Goal: Transaction & Acquisition: Purchase product/service

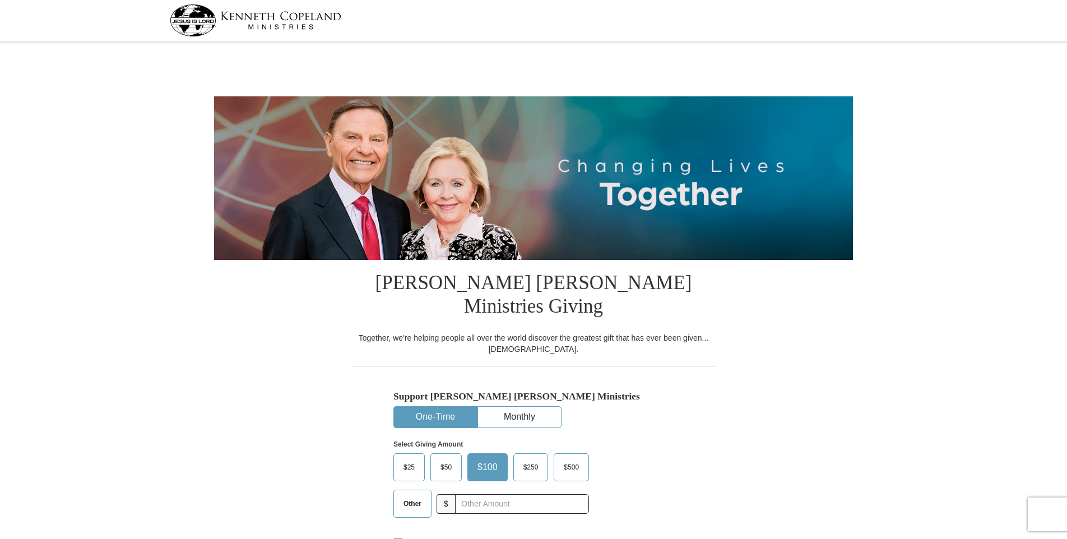
select select "[GEOGRAPHIC_DATA]"
click at [413, 495] on span "Other" at bounding box center [412, 503] width 29 height 17
click at [0, 0] on input "Other" at bounding box center [0, 0] width 0 height 0
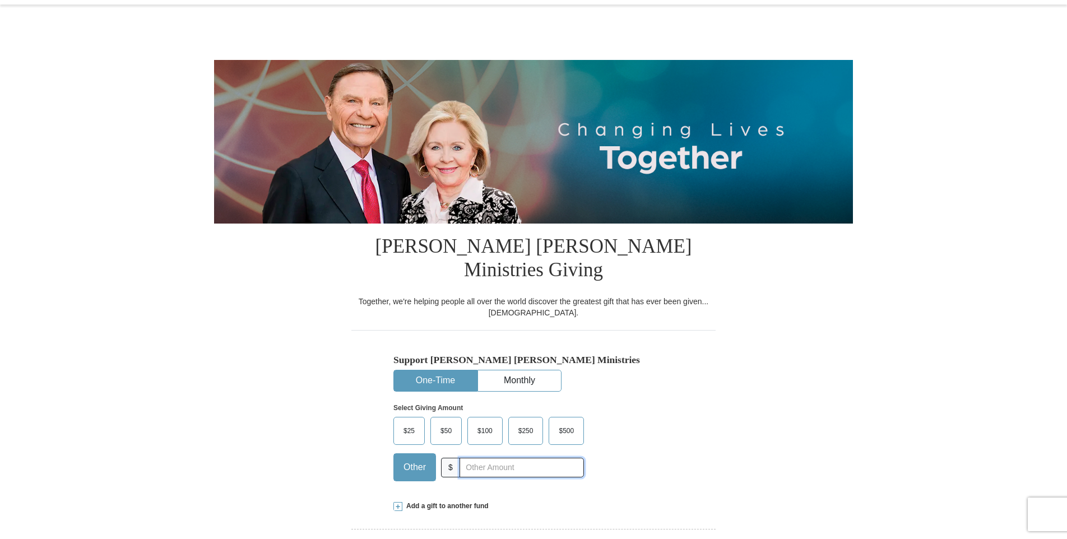
scroll to position [56, 0]
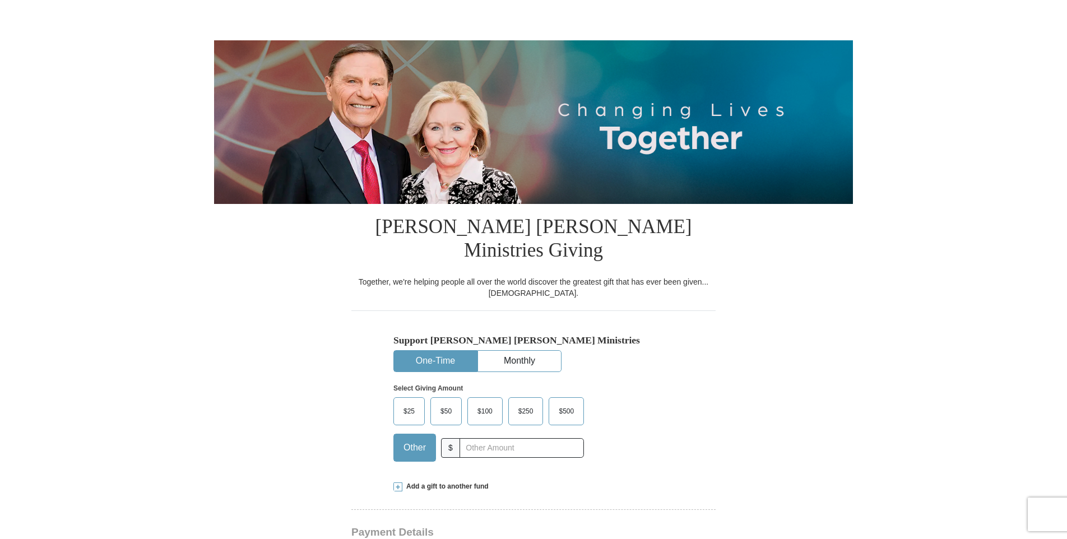
click at [399, 482] on span at bounding box center [397, 486] width 9 height 9
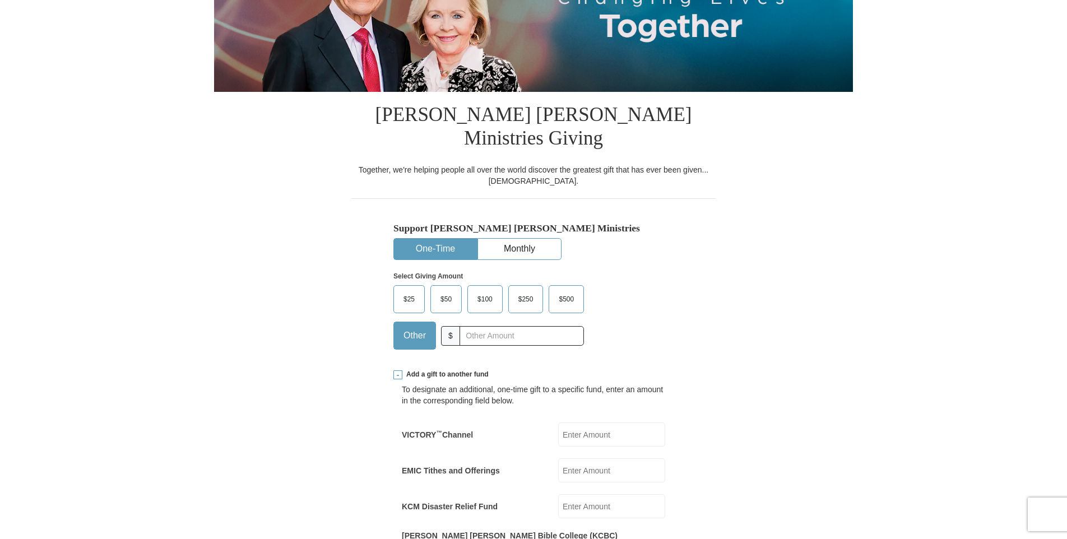
scroll to position [224, 0]
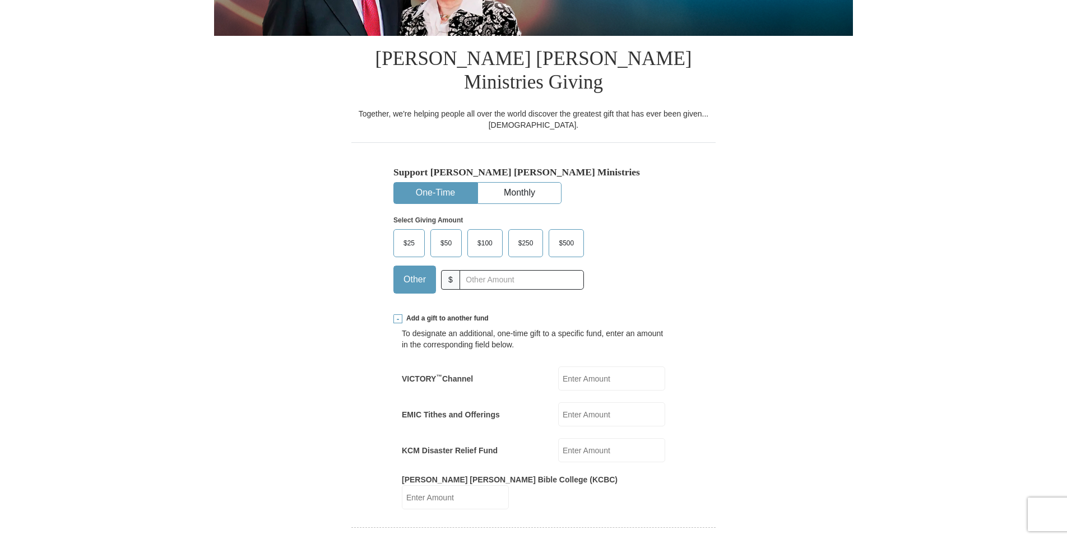
click at [606, 402] on input "EMIC Tithes and Offerings" at bounding box center [611, 414] width 107 height 24
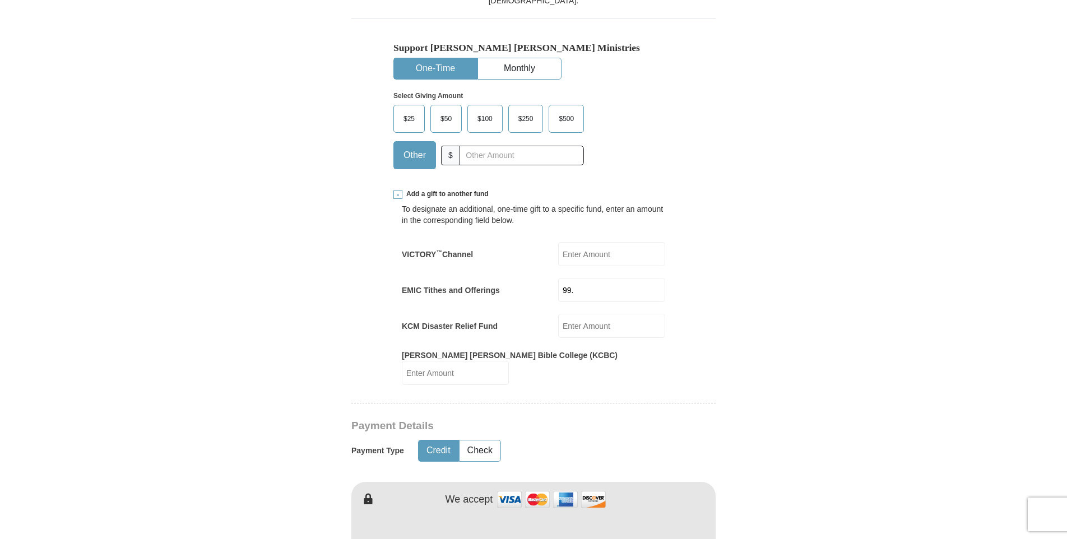
scroll to position [392, 0]
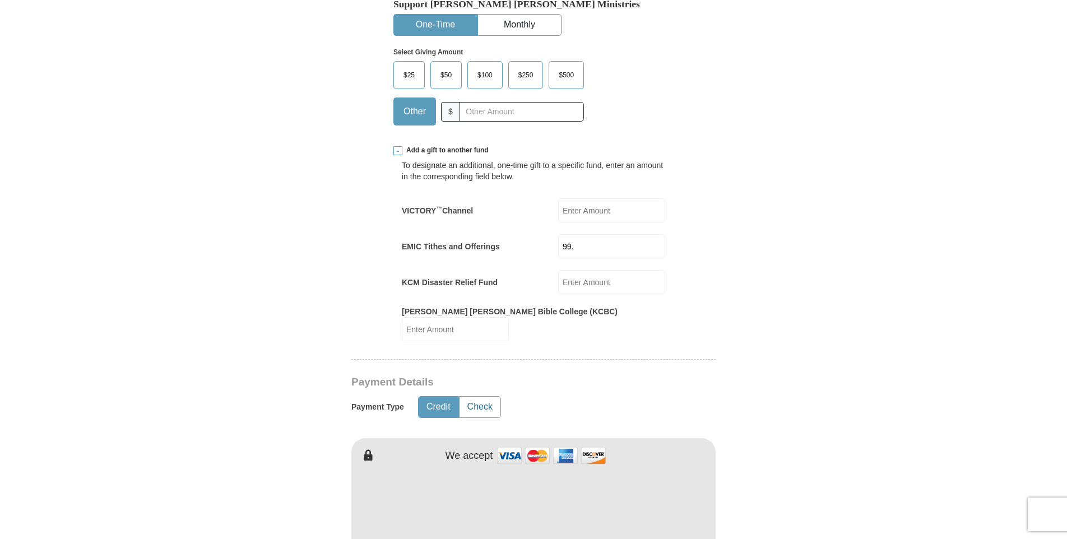
type input "99."
click at [480, 397] on button "Check" at bounding box center [479, 407] width 41 height 21
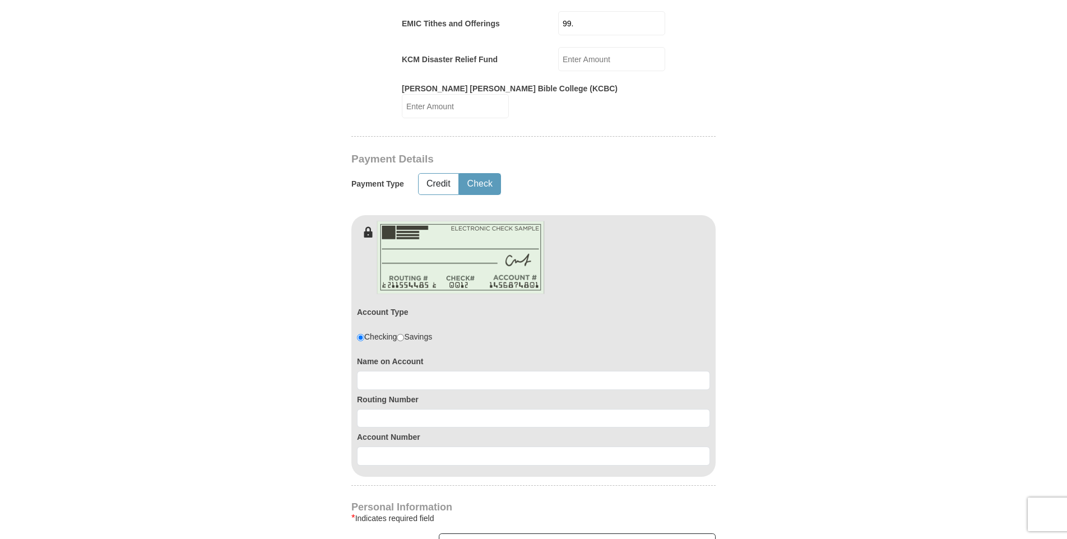
scroll to position [616, 0]
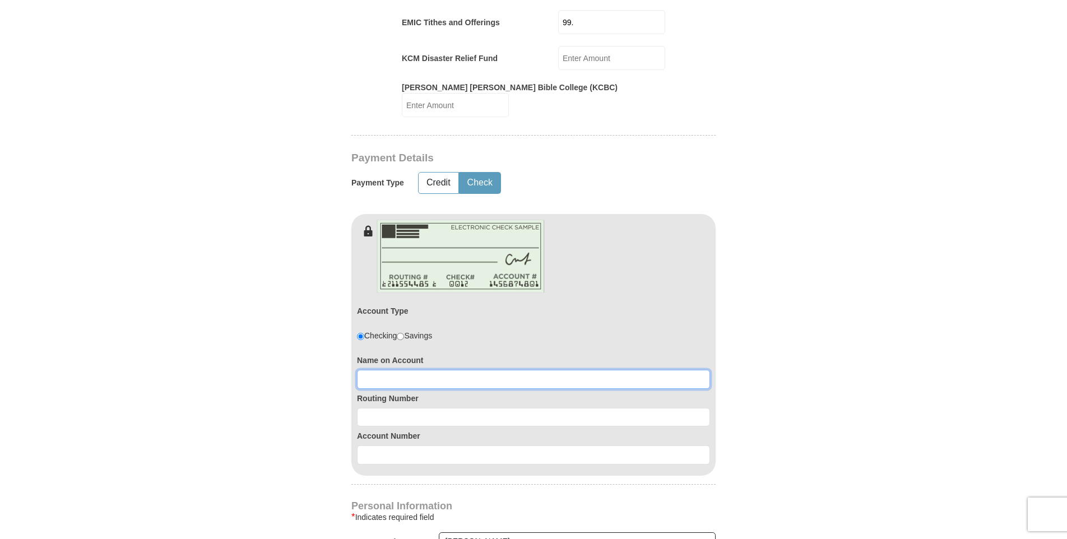
click at [507, 370] on input at bounding box center [533, 379] width 353 height 19
type input "[PERSON_NAME]"
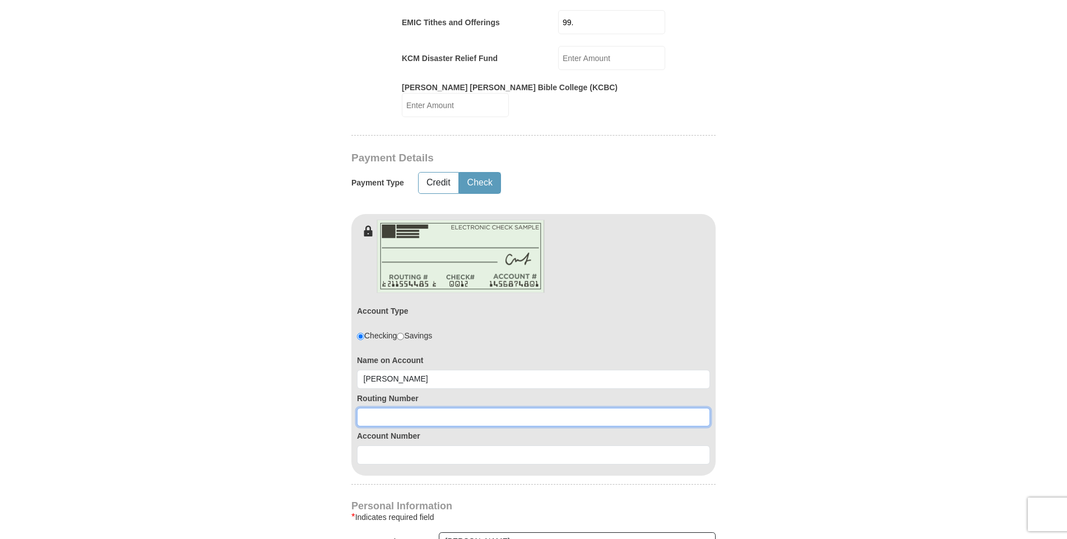
click at [448, 408] on input at bounding box center [533, 417] width 353 height 19
type input "111000025"
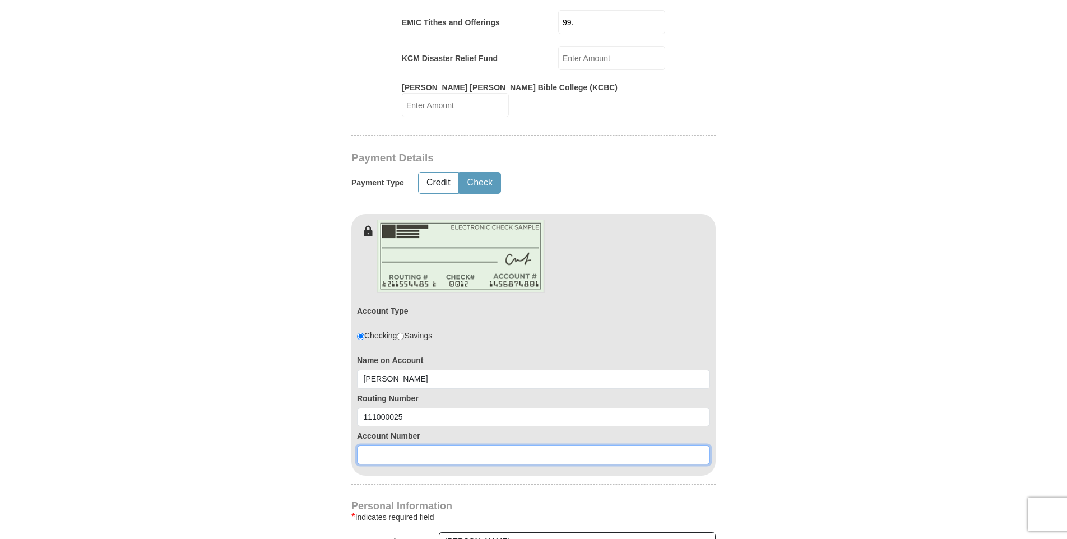
click at [461, 445] on input at bounding box center [533, 454] width 353 height 19
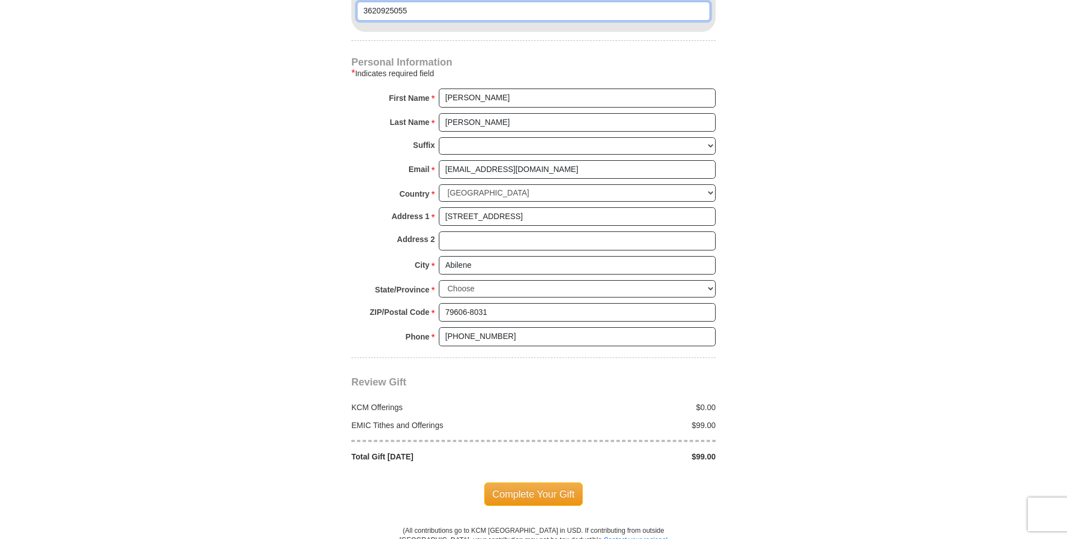
scroll to position [1065, 0]
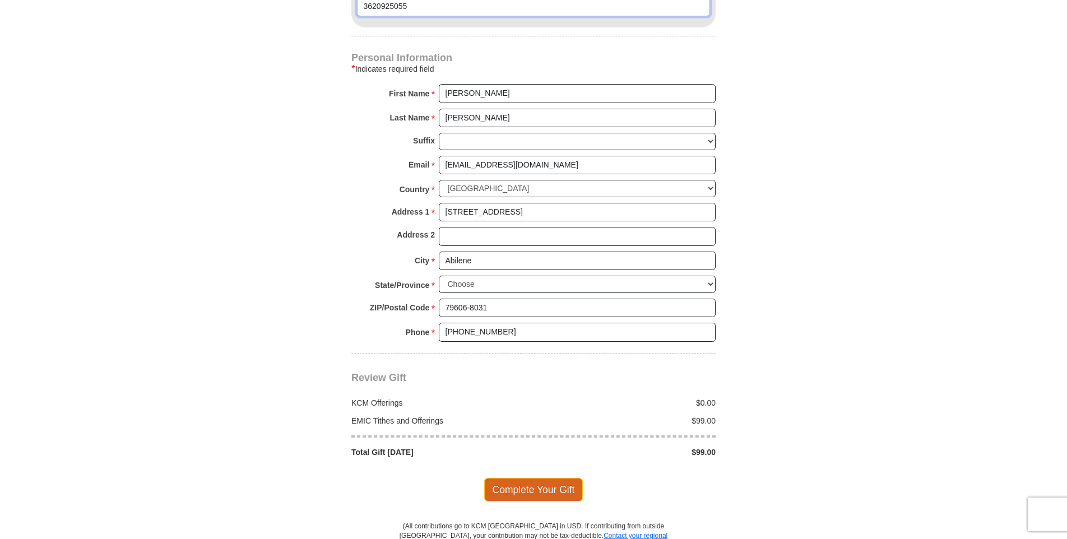
type input "3620925055"
click at [504, 478] on span "Complete Your Gift" at bounding box center [533, 490] width 99 height 24
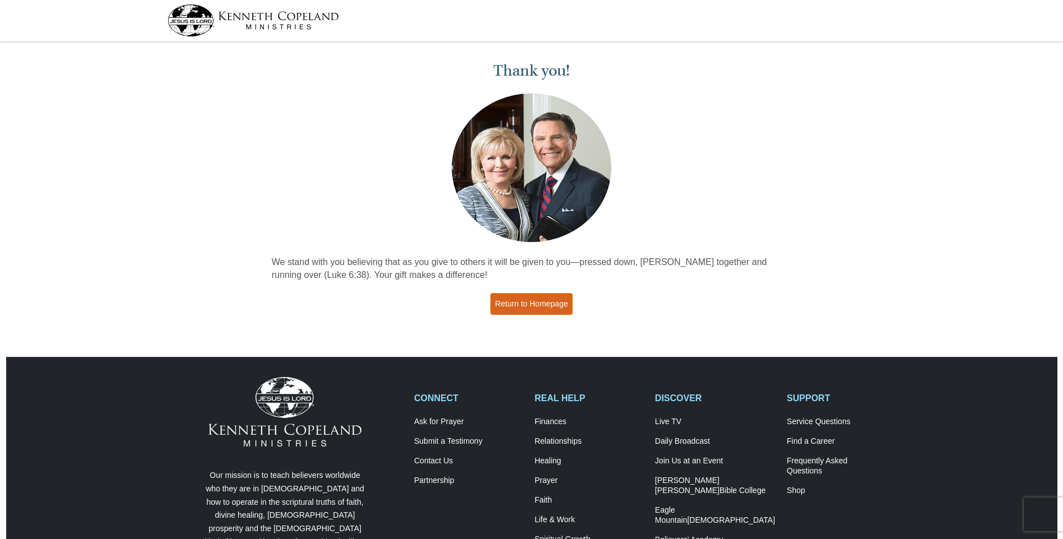
click at [546, 298] on link "Return to Homepage" at bounding box center [531, 304] width 83 height 22
